Goal: Task Accomplishment & Management: Use online tool/utility

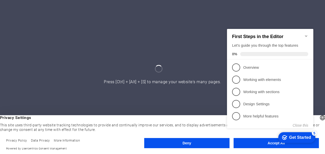
click div "checkmark Get Started 5 First Steps in the Editor Let's guide you through the t…"
click at [307, 34] on icon "Minimize checklist" at bounding box center [307, 36] width 4 height 4
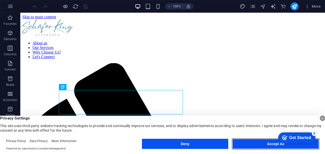
click at [254, 144] on button "Accept All" at bounding box center [276, 144] width 87 height 10
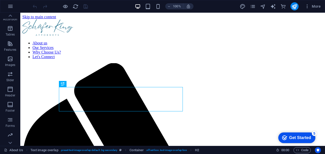
scroll to position [110, 0]
click at [9, 95] on p "Forms" at bounding box center [10, 97] width 9 height 4
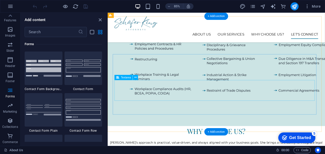
scroll to position [577, 0]
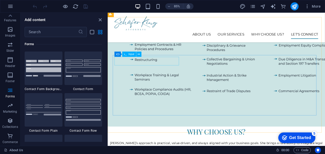
click at [139, 55] on icon at bounding box center [139, 54] width 2 height 5
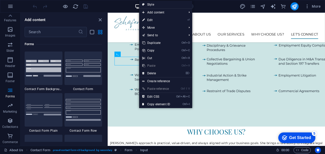
click at [166, 18] on link "⏎ Edit" at bounding box center [156, 20] width 34 height 8
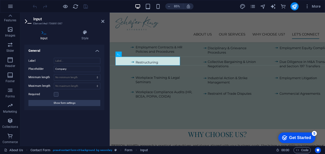
click at [101, 21] on icon at bounding box center [102, 21] width 3 height 4
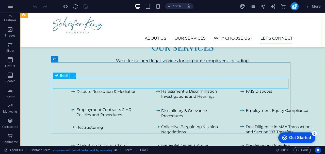
click at [73, 75] on icon at bounding box center [73, 75] width 3 height 5
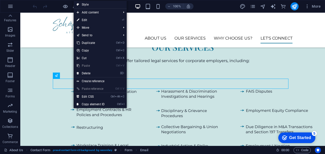
click at [104, 21] on link "⏎ Edit" at bounding box center [91, 20] width 34 height 8
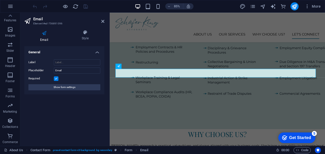
click at [68, 87] on span "Show form settings" at bounding box center [65, 87] width 22 height 6
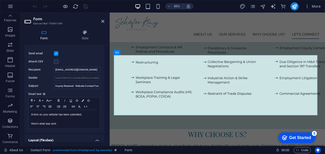
scroll to position [110, 0]
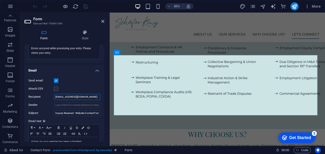
drag, startPoint x: 70, startPoint y: 95, endPoint x: 55, endPoint y: 95, distance: 14.7
click at [55, 95] on input "kinglisaanne@gmail.com" at bounding box center [77, 97] width 47 height 6
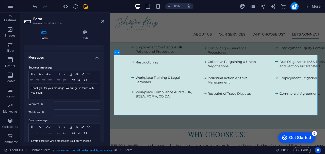
scroll to position [0, 0]
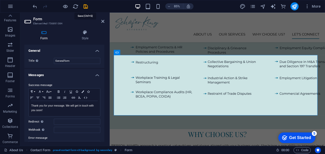
type input "[EMAIL_ADDRESS][DOMAIN_NAME]"
click at [85, 7] on icon "save" at bounding box center [86, 7] width 6 height 6
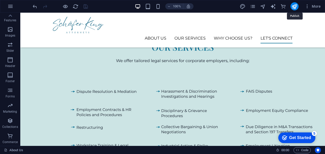
click at [297, 4] on icon "publish" at bounding box center [295, 7] width 6 height 6
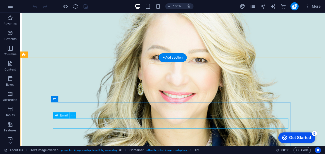
scroll to position [611, 0]
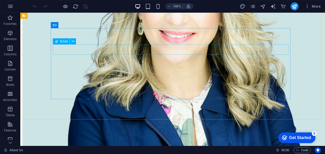
click at [74, 42] on icon at bounding box center [73, 41] width 3 height 5
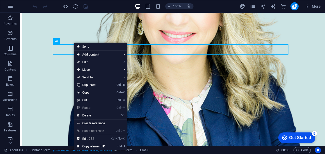
click at [84, 61] on link "⏎ Edit" at bounding box center [91, 62] width 34 height 8
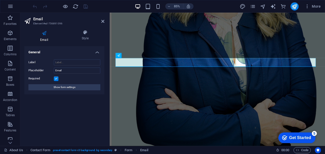
click at [74, 88] on span "Show form settings" at bounding box center [65, 87] width 22 height 6
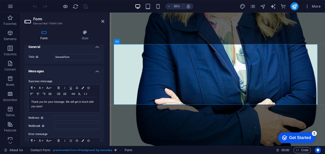
scroll to position [0, 0]
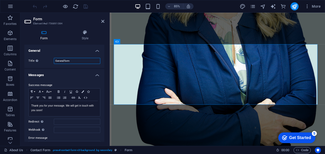
click at [78, 58] on input "General form" at bounding box center [77, 61] width 47 height 6
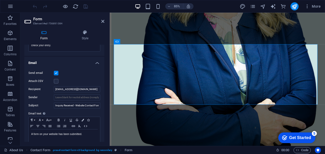
scroll to position [118, 0]
click at [55, 74] on label at bounding box center [56, 73] width 5 height 5
click at [0, 0] on input "Send email" at bounding box center [0, 0] width 0 height 0
click at [55, 74] on label at bounding box center [56, 73] width 5 height 5
click at [0, 0] on input "Send email" at bounding box center [0, 0] width 0 height 0
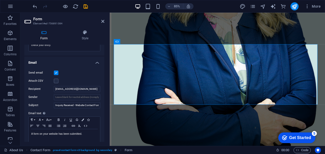
click at [55, 74] on label at bounding box center [56, 73] width 5 height 5
click at [0, 0] on input "Send email" at bounding box center [0, 0] width 0 height 0
click at [55, 74] on label at bounding box center [56, 73] width 5 height 5
click at [0, 0] on input "Send email" at bounding box center [0, 0] width 0 height 0
click at [55, 74] on label at bounding box center [56, 73] width 5 height 5
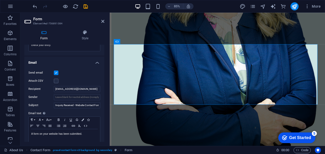
click at [0, 0] on input "Send email" at bounding box center [0, 0] width 0 height 0
click at [85, 7] on icon "save" at bounding box center [86, 7] width 6 height 6
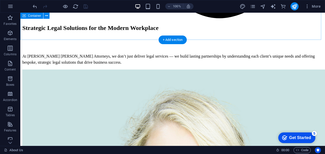
scroll to position [611, 0]
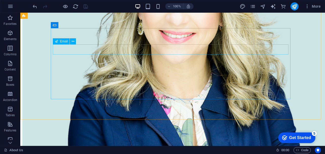
click at [73, 42] on icon at bounding box center [73, 41] width 3 height 5
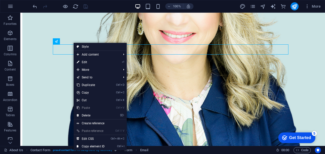
click at [100, 65] on link "⏎ Edit" at bounding box center [91, 62] width 34 height 8
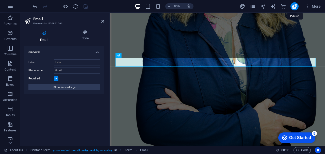
click at [294, 4] on icon "publish" at bounding box center [295, 7] width 6 height 6
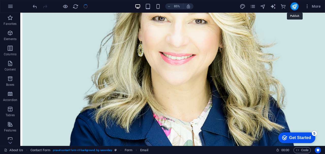
scroll to position [611, 0]
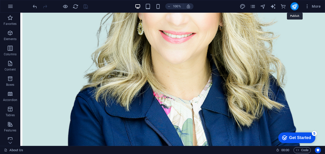
click at [294, 7] on icon "publish" at bounding box center [295, 7] width 6 height 6
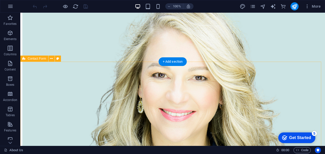
scroll to position [582, 0]
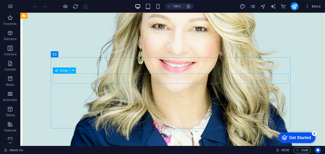
click at [74, 72] on icon at bounding box center [73, 70] width 3 height 5
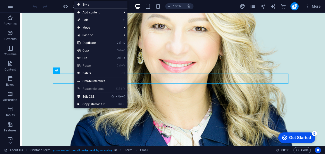
click at [101, 21] on link "⏎ Edit" at bounding box center [91, 20] width 34 height 8
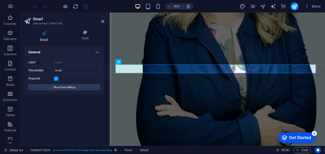
click at [80, 85] on button "Show form settings" at bounding box center [64, 87] width 72 height 6
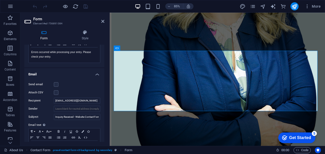
scroll to position [107, 0]
click at [55, 84] on label at bounding box center [56, 84] width 5 height 5
click at [0, 0] on input "Send email" at bounding box center [0, 0] width 0 height 0
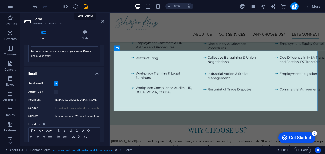
click at [85, 6] on icon "save" at bounding box center [86, 7] width 6 height 6
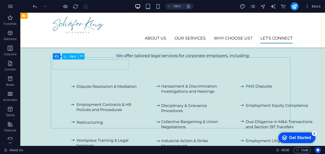
click at [81, 59] on icon at bounding box center [81, 56] width 3 height 5
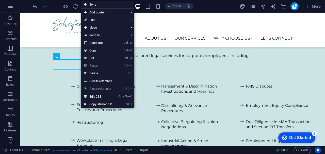
click at [104, 21] on link "⏎ Edit" at bounding box center [98, 20] width 34 height 8
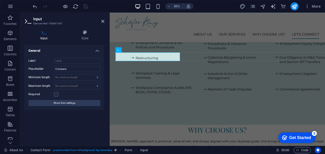
click at [72, 101] on span "Show form settings" at bounding box center [65, 103] width 22 height 6
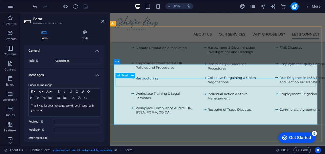
scroll to position [557, 0]
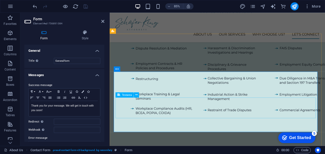
click at [137, 96] on icon at bounding box center [137, 95] width 2 height 5
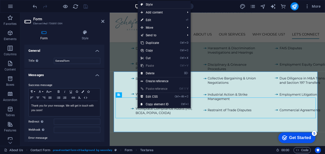
click at [157, 18] on link "⏎ Edit" at bounding box center [155, 20] width 34 height 8
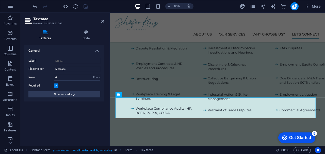
click at [71, 95] on span "Show form settings" at bounding box center [65, 95] width 22 height 6
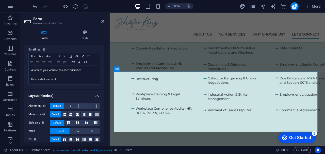
scroll to position [186, 0]
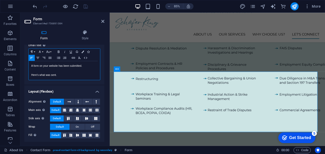
click at [64, 77] on div "A form on your website has been submitted. Here's what was sent." at bounding box center [64, 70] width 71 height 19
click at [293, 7] on div "More" at bounding box center [281, 6] width 83 height 8
click at [293, 7] on icon "publish" at bounding box center [295, 7] width 6 height 6
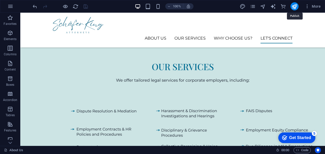
click at [293, 7] on icon "publish" at bounding box center [295, 7] width 6 height 6
